Goal: Task Accomplishment & Management: Manage account settings

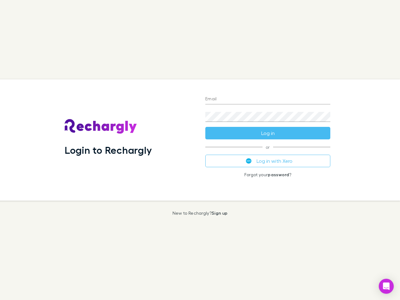
click at [200, 150] on div "Login to Rechargly" at bounding box center [130, 139] width 141 height 121
click at [268, 99] on input "Email" at bounding box center [267, 99] width 125 height 10
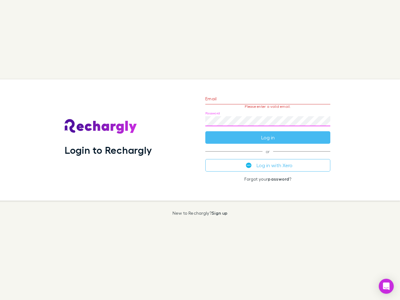
click at [268, 133] on form "Email Please enter a valid email. Password Log in" at bounding box center [267, 116] width 125 height 54
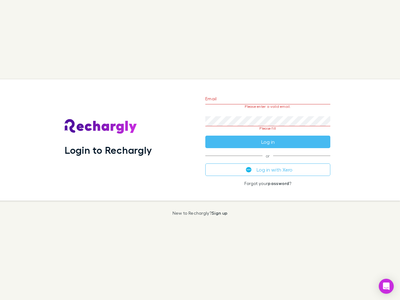
click at [268, 161] on div "Email Please enter a valid email. Password Please fill Log in or Log in with Xe…" at bounding box center [267, 139] width 135 height 121
click at [386, 286] on icon "Open Intercom Messenger" at bounding box center [386, 287] width 7 height 8
